Goal: Transaction & Acquisition: Purchase product/service

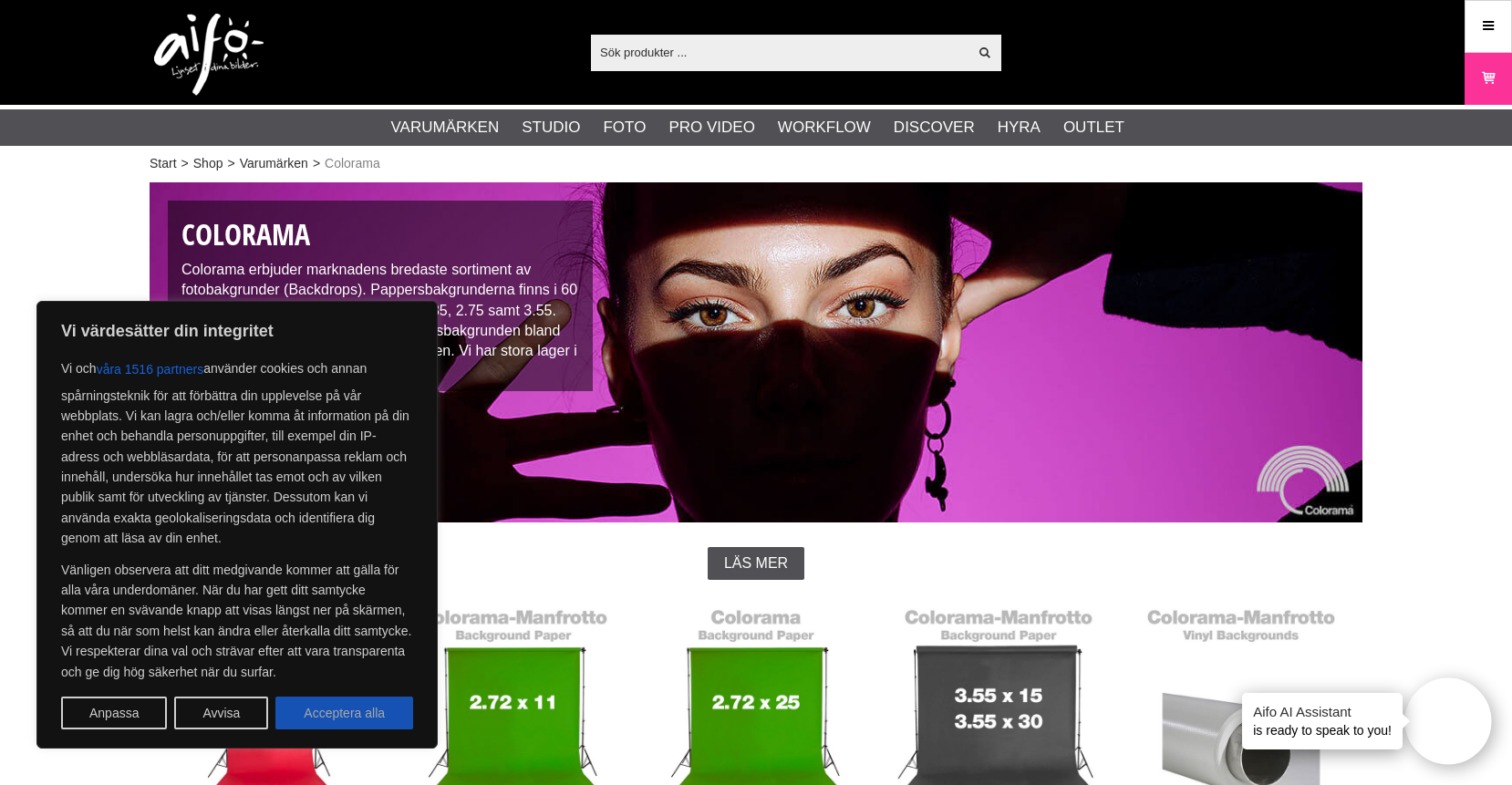
click at [348, 708] on button "Acceptera alla" at bounding box center [344, 713] width 138 height 33
checkbox input "true"
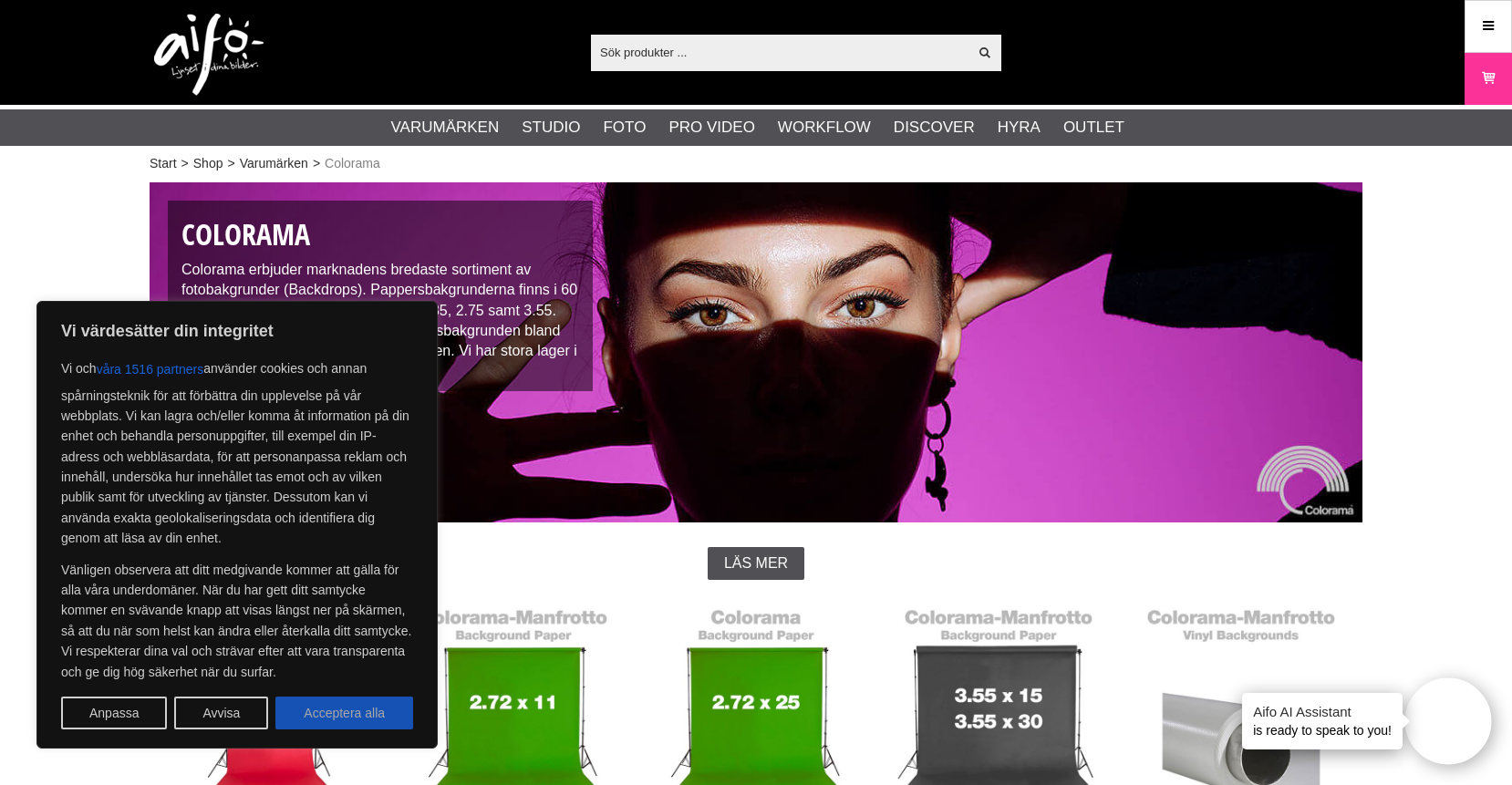
checkbox input "true"
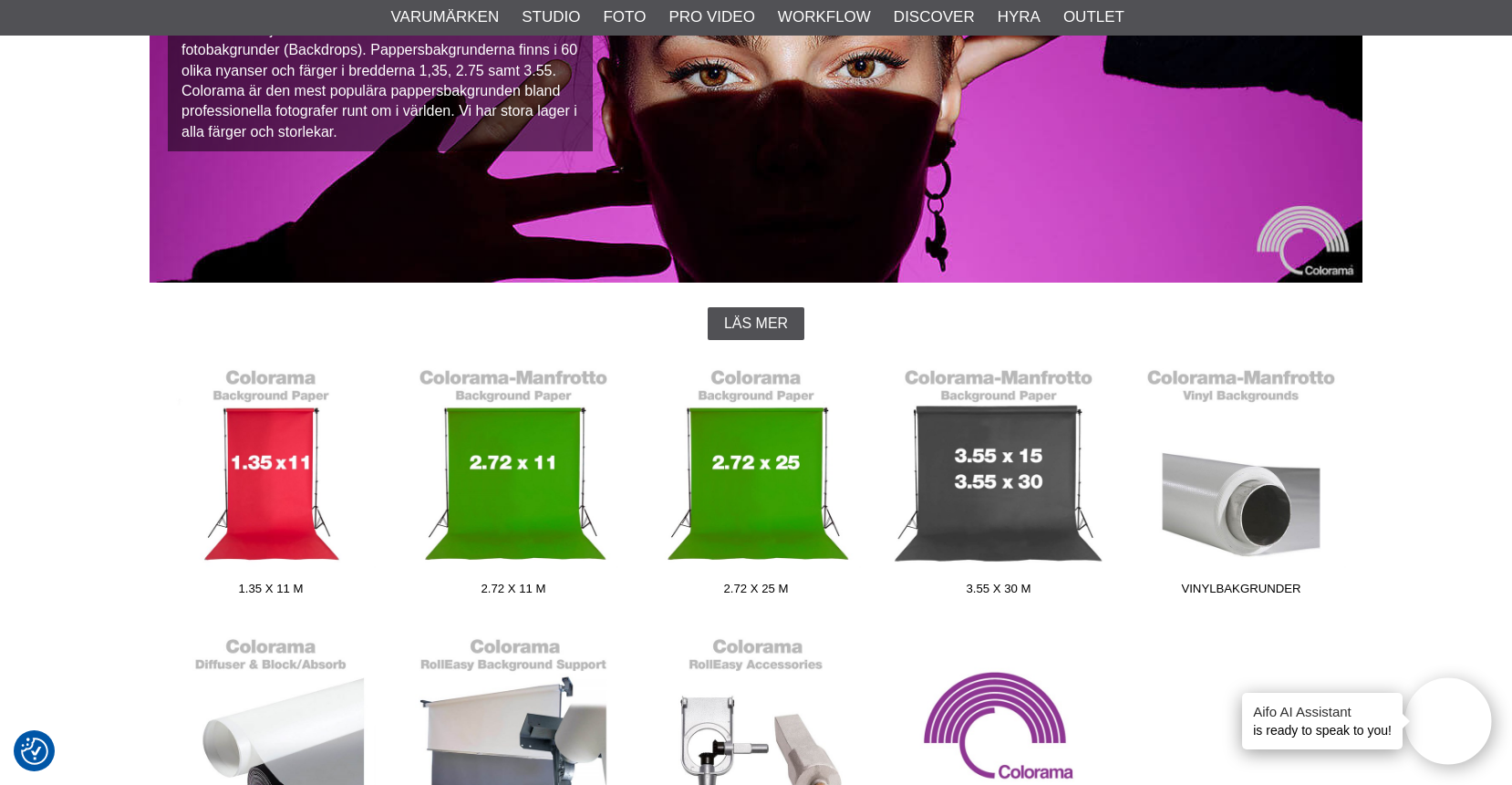
scroll to position [242, 0]
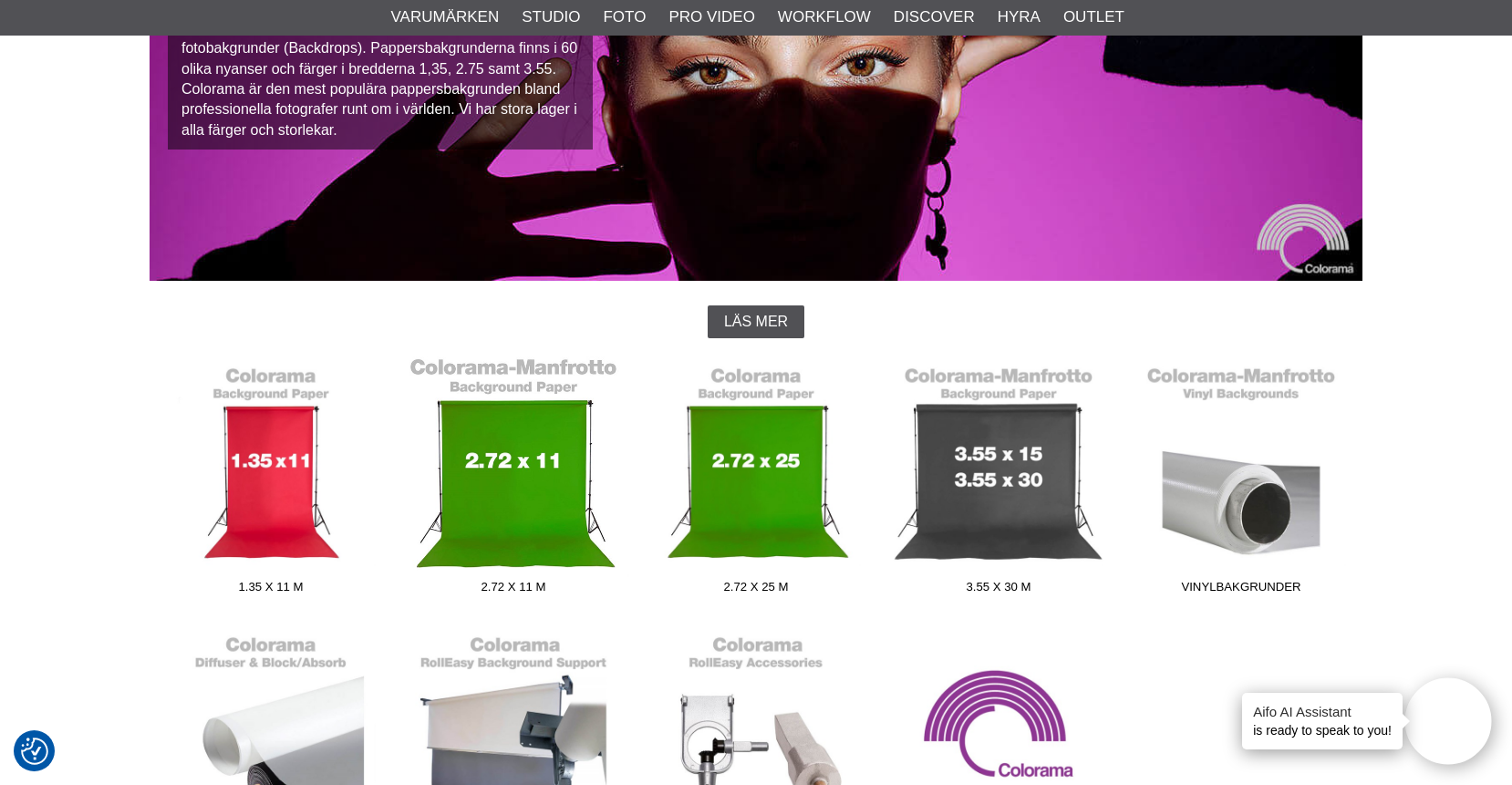
click at [508, 538] on link "2.72 x 11 m" at bounding box center [514, 480] width 243 height 246
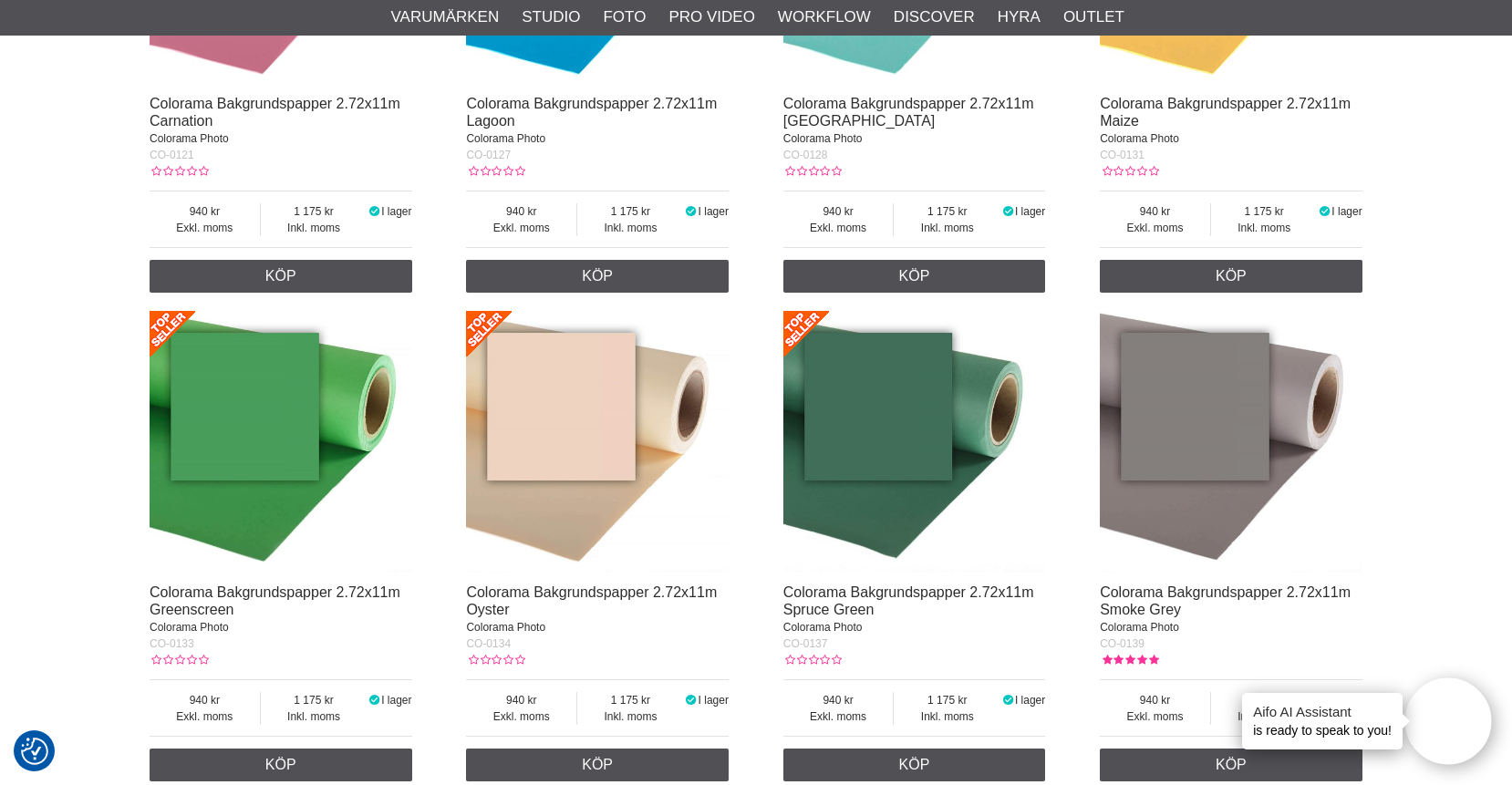
scroll to position [2408, 0]
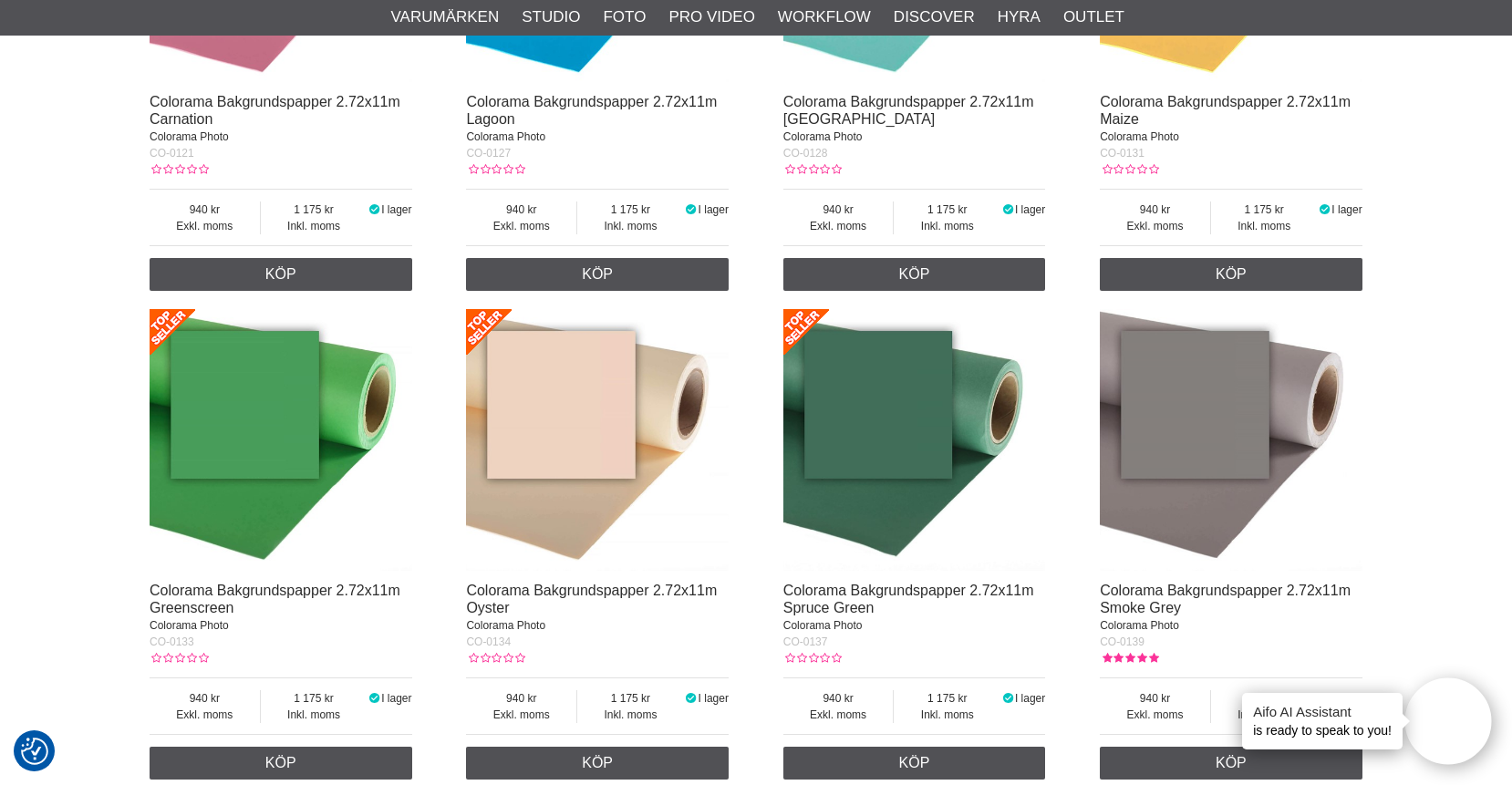
click at [874, 690] on div "Exkl. moms 940 Inkl. moms 1 175 I lager" at bounding box center [914, 707] width 263 height 57
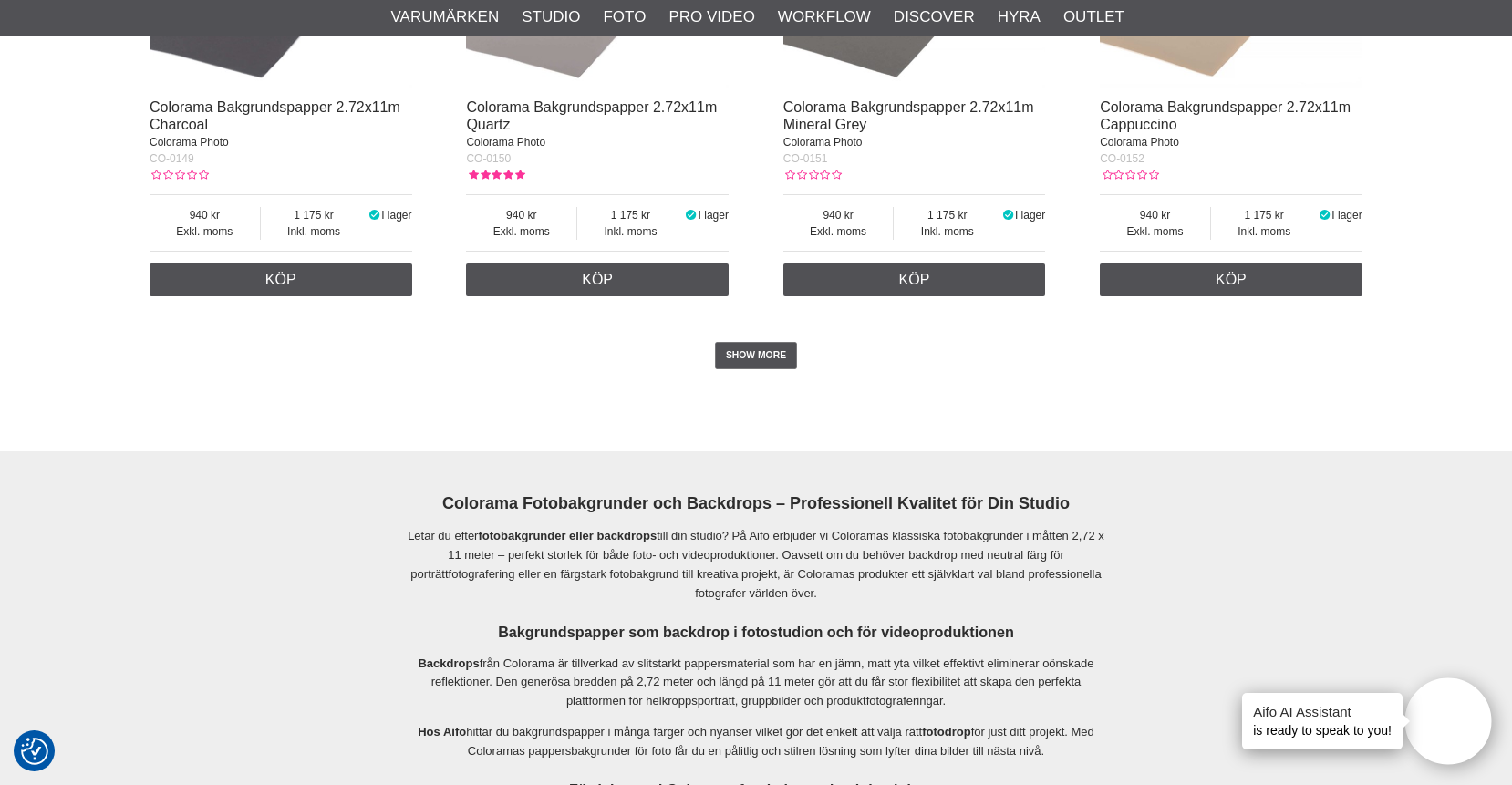
scroll to position [3873, 0]
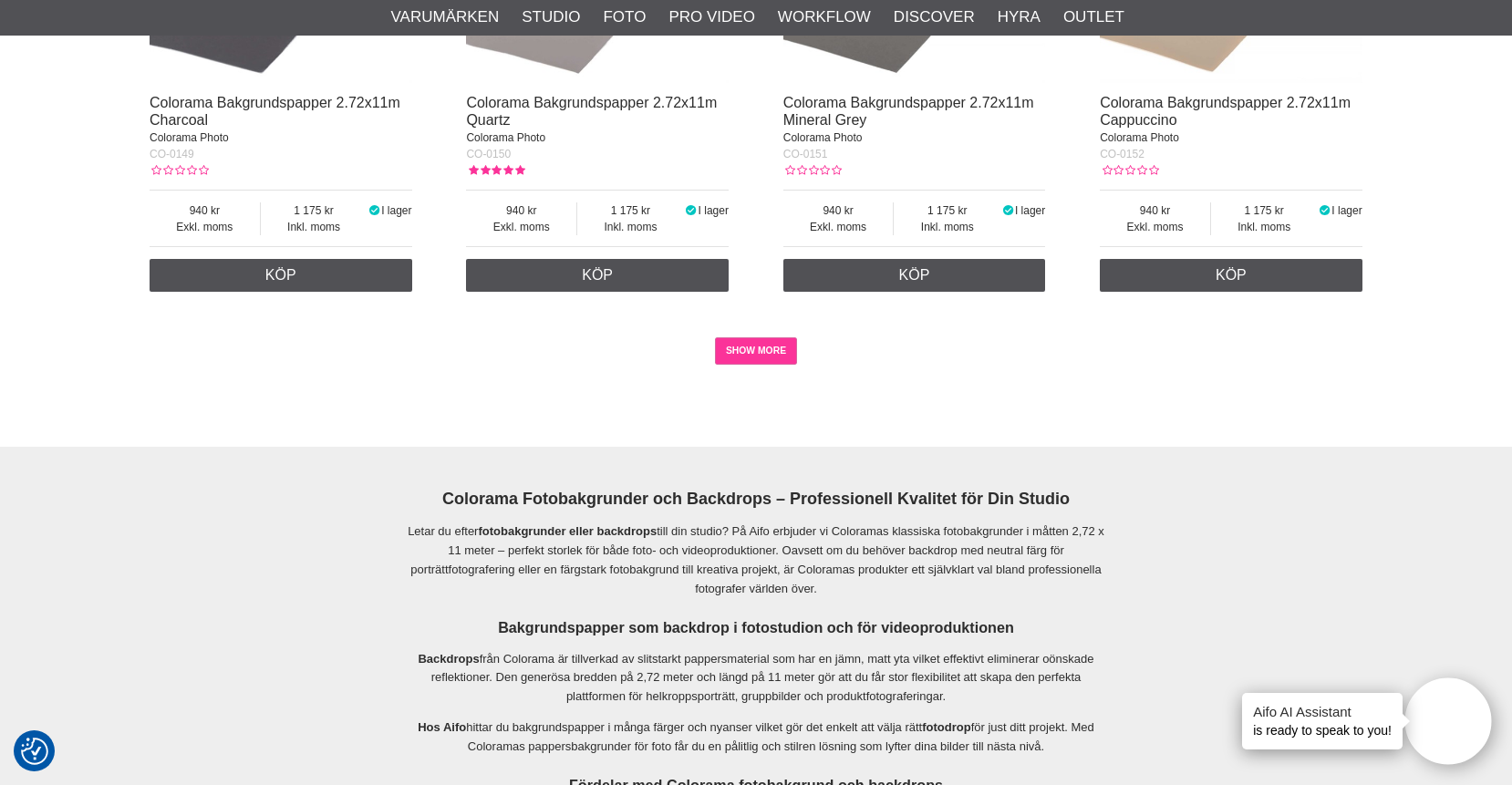
click at [759, 365] on link "SHOW MORE" at bounding box center [756, 351] width 83 height 28
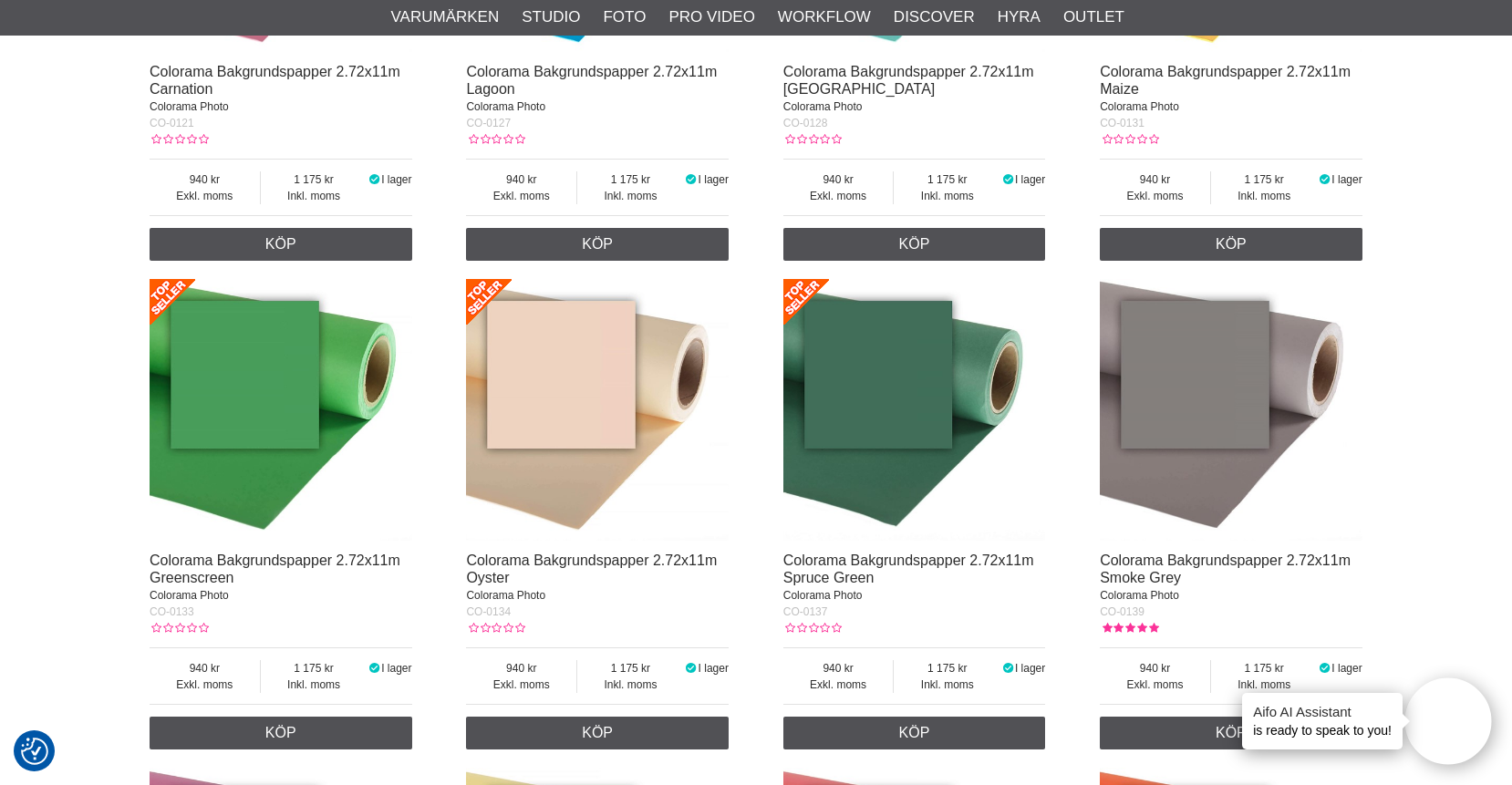
scroll to position [2438, 0]
